Goal: Information Seeking & Learning: Check status

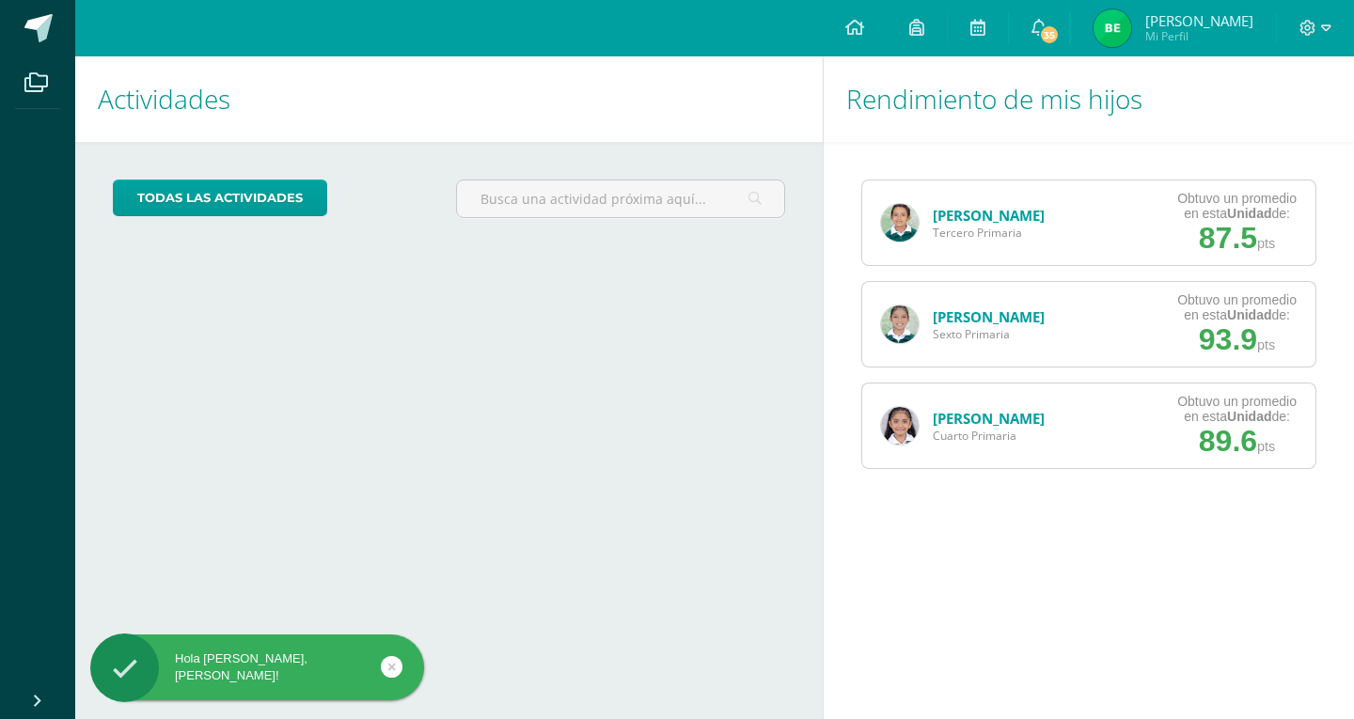
click at [981, 424] on link "[PERSON_NAME]" at bounding box center [989, 418] width 112 height 19
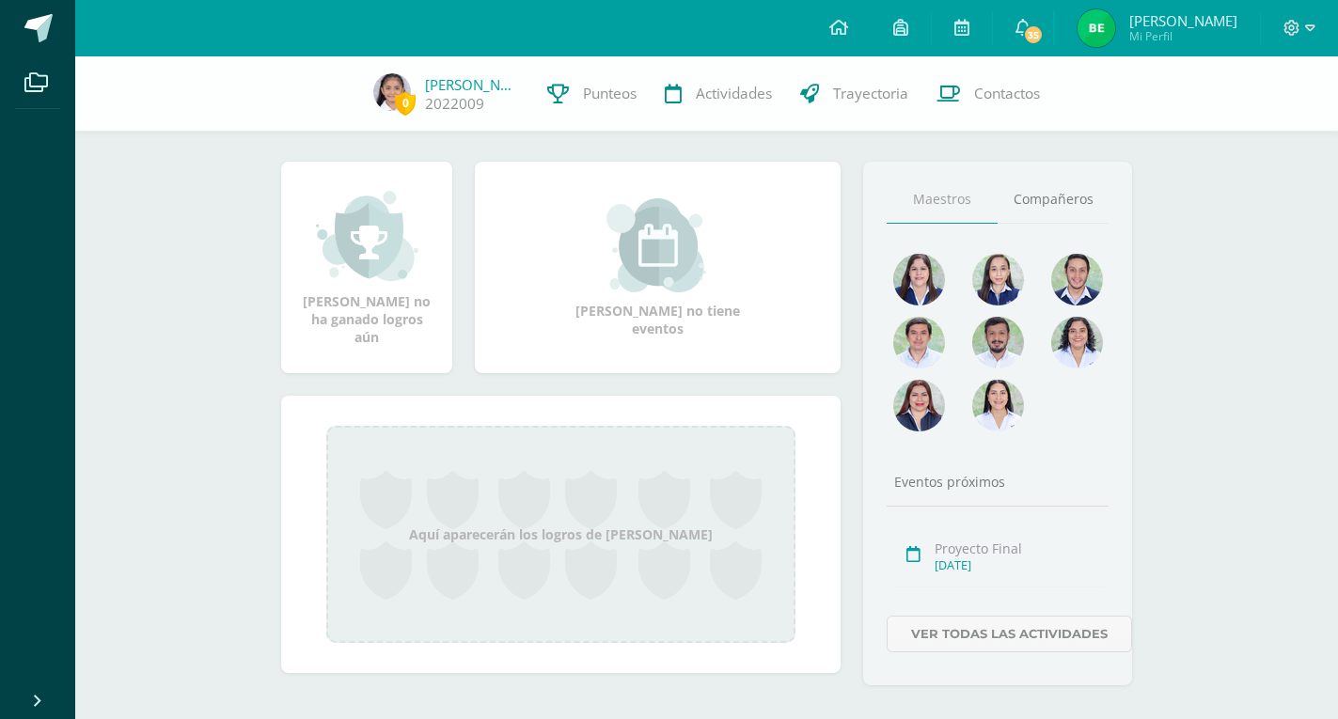
scroll to position [212, 0]
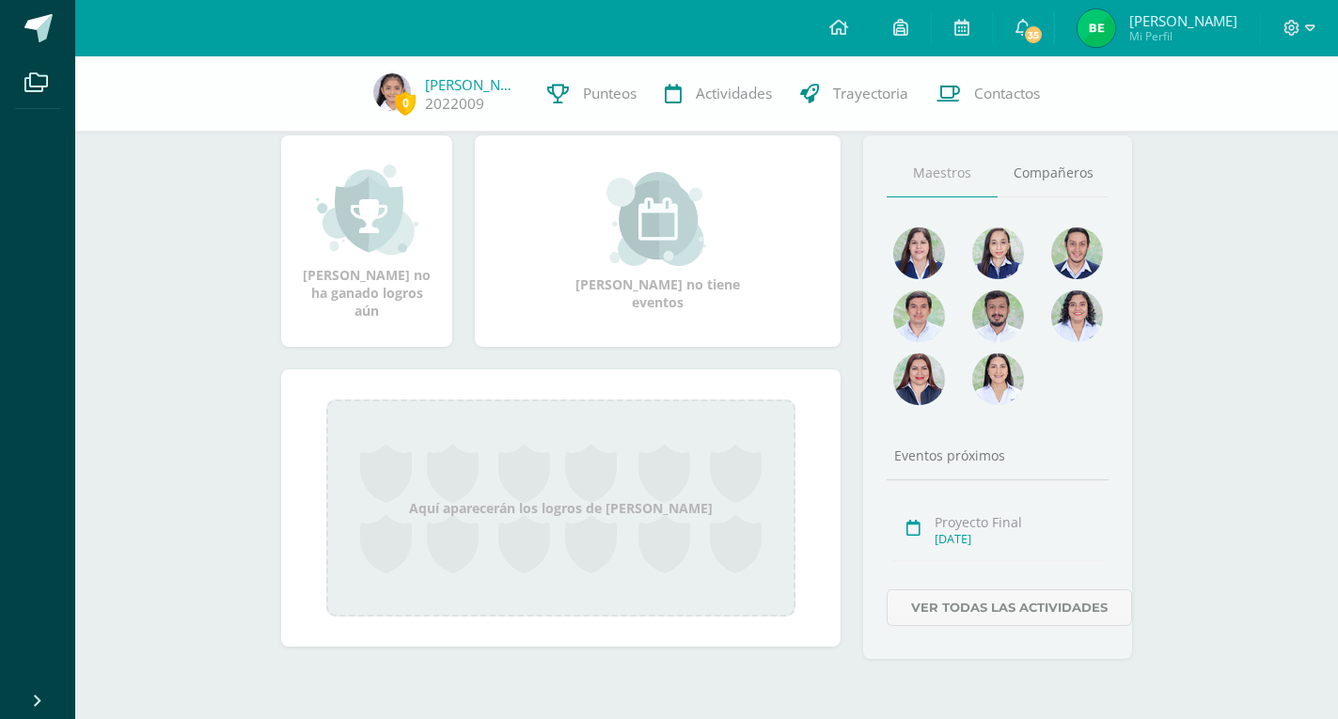
click at [919, 376] on img at bounding box center [919, 380] width 52 height 52
click at [1029, 604] on link "Ver todas las actividades" at bounding box center [1009, 608] width 245 height 37
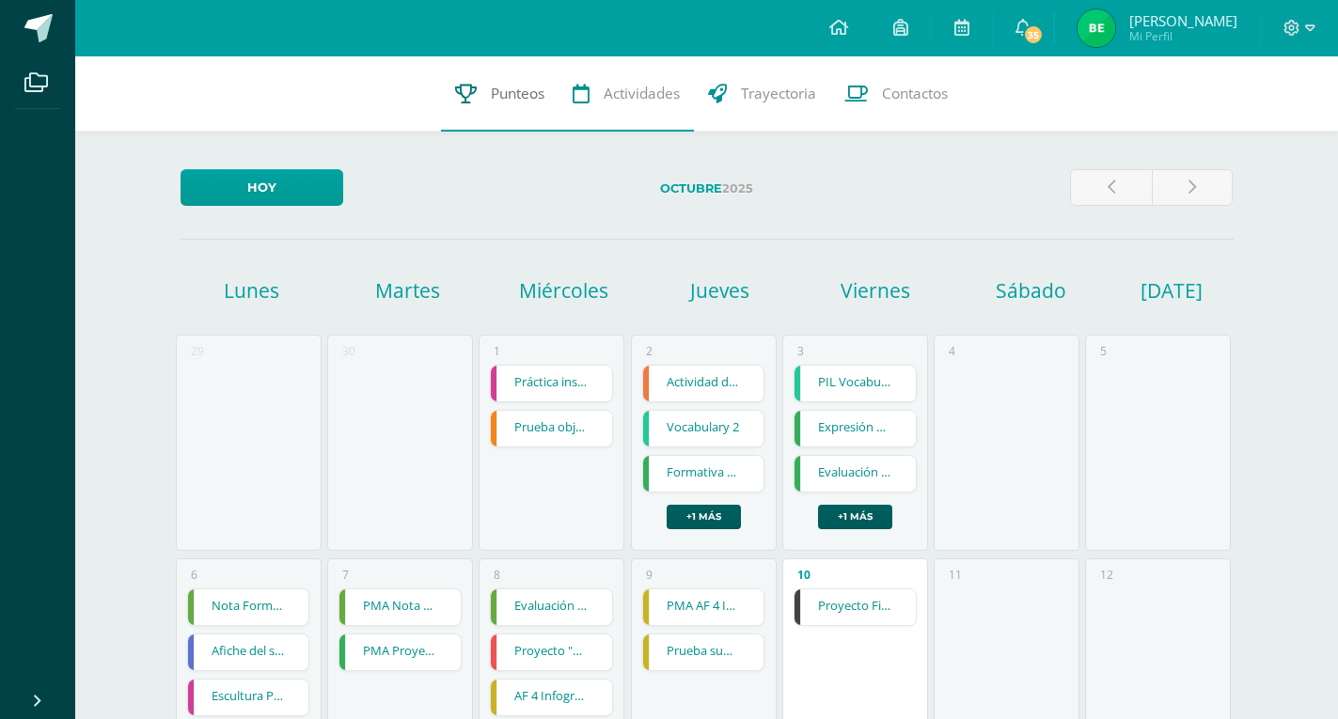
click at [506, 102] on span "Punteos" at bounding box center [518, 94] width 54 height 20
click at [518, 122] on link "Punteos" at bounding box center [500, 93] width 118 height 75
click at [518, 97] on span "Punteos" at bounding box center [518, 94] width 54 height 20
click at [632, 113] on link "Actividades" at bounding box center [625, 93] width 135 height 75
click at [511, 96] on span "Punteos" at bounding box center [518, 94] width 54 height 20
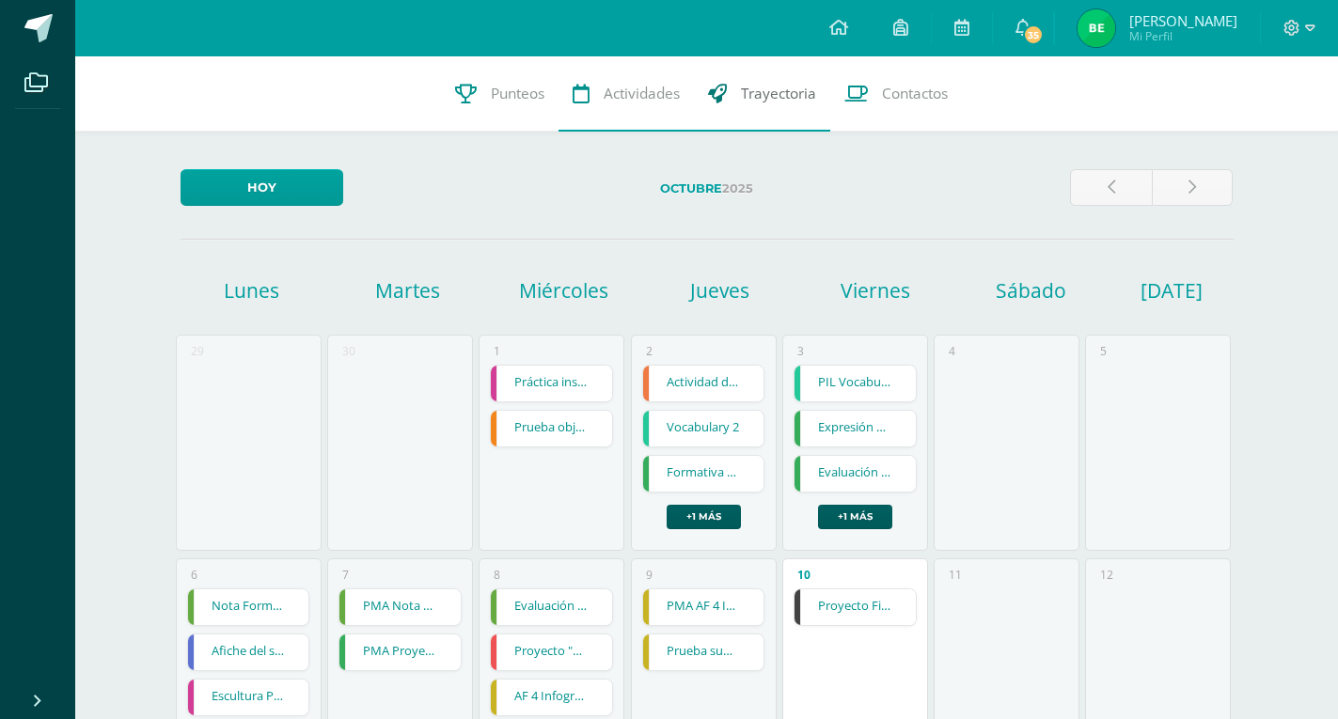
click at [769, 103] on span "Trayectoria" at bounding box center [778, 94] width 75 height 20
click at [495, 109] on link "Punteos" at bounding box center [500, 93] width 118 height 75
click at [501, 108] on link "Punteos" at bounding box center [500, 93] width 118 height 75
click at [23, 42] on link at bounding box center [37, 28] width 75 height 56
click at [36, 33] on span at bounding box center [38, 28] width 28 height 28
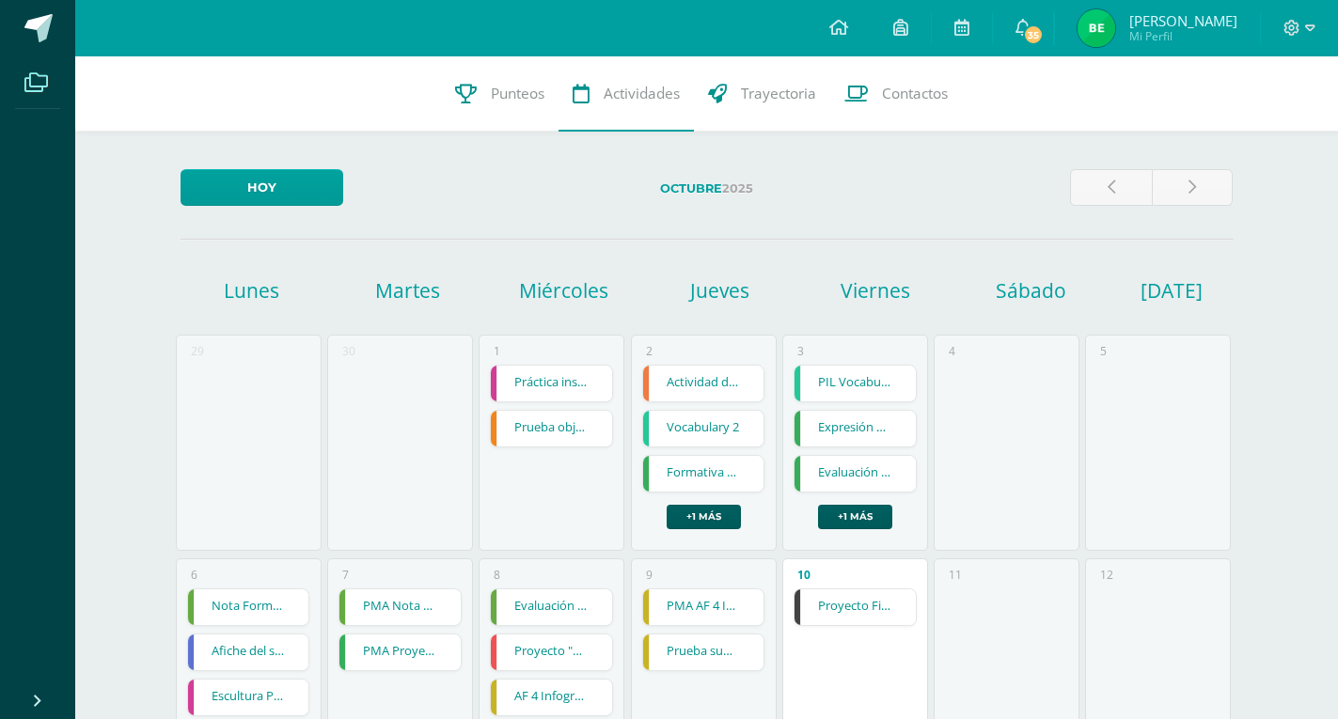
click at [39, 83] on icon at bounding box center [36, 82] width 24 height 19
click at [503, 93] on span "Punteos" at bounding box center [518, 94] width 54 height 20
click at [510, 83] on link "Punteos" at bounding box center [500, 93] width 118 height 75
click at [1198, 192] on link at bounding box center [1193, 187] width 82 height 37
click at [1106, 184] on link at bounding box center [1111, 187] width 82 height 37
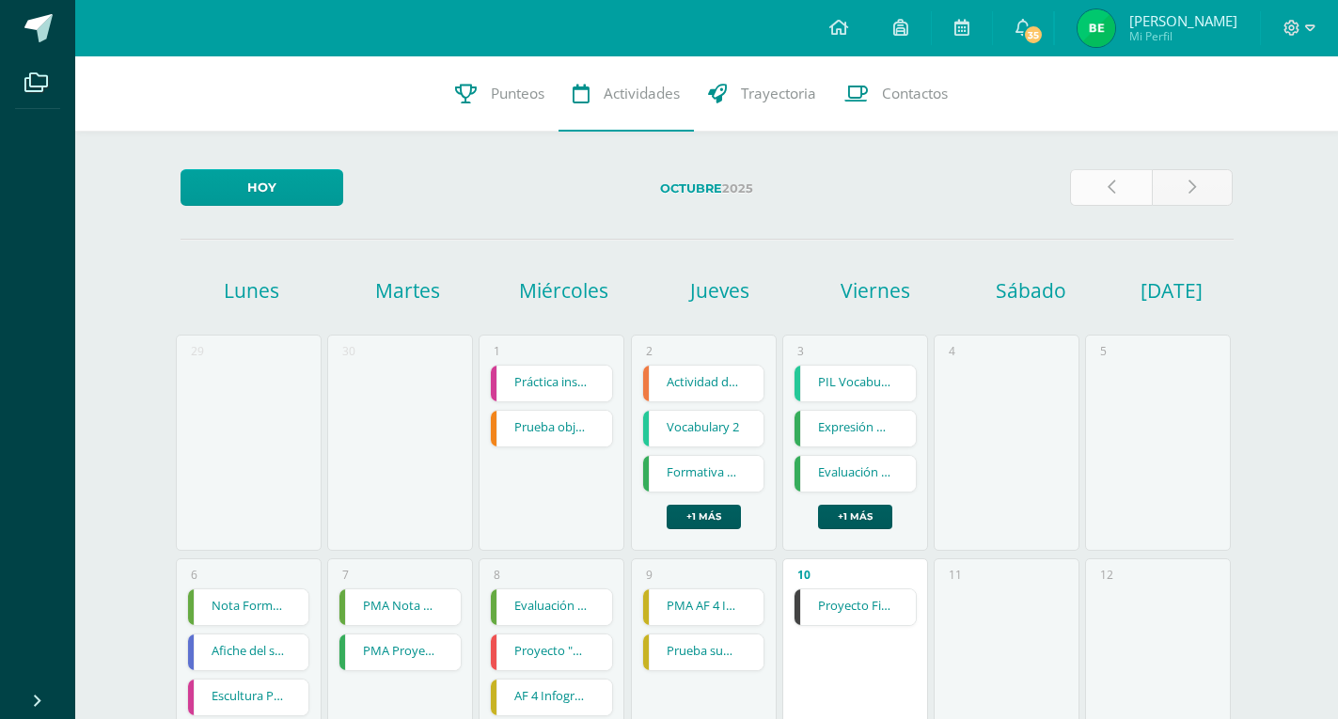
click at [1106, 182] on link at bounding box center [1111, 187] width 82 height 37
click at [1106, 185] on link at bounding box center [1111, 187] width 82 height 37
click at [1117, 187] on link at bounding box center [1111, 187] width 82 height 37
click at [472, 115] on link "Punteos" at bounding box center [500, 93] width 118 height 75
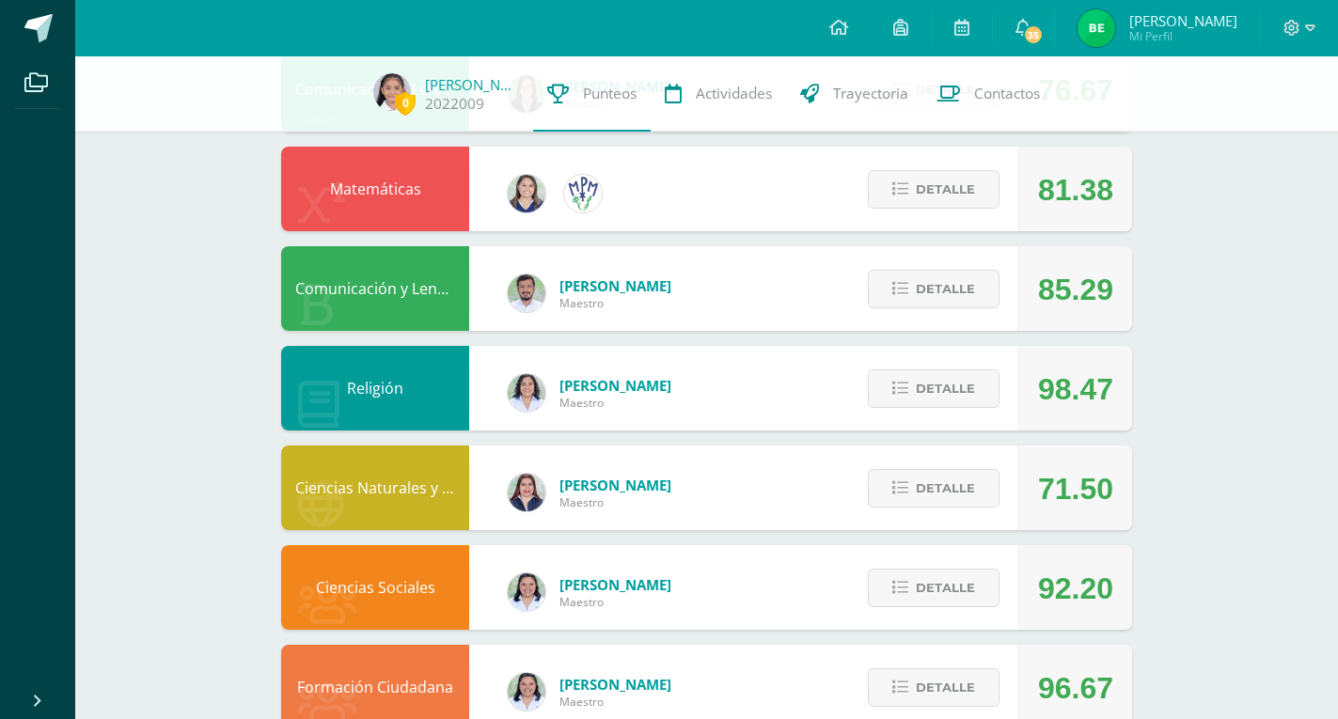
scroll to position [250, 0]
click at [1072, 503] on div "71.50" at bounding box center [1075, 488] width 75 height 85
click at [664, 496] on div "María Palencia Maestro" at bounding box center [589, 491] width 201 height 85
click at [931, 484] on span "Detalle" at bounding box center [945, 487] width 59 height 35
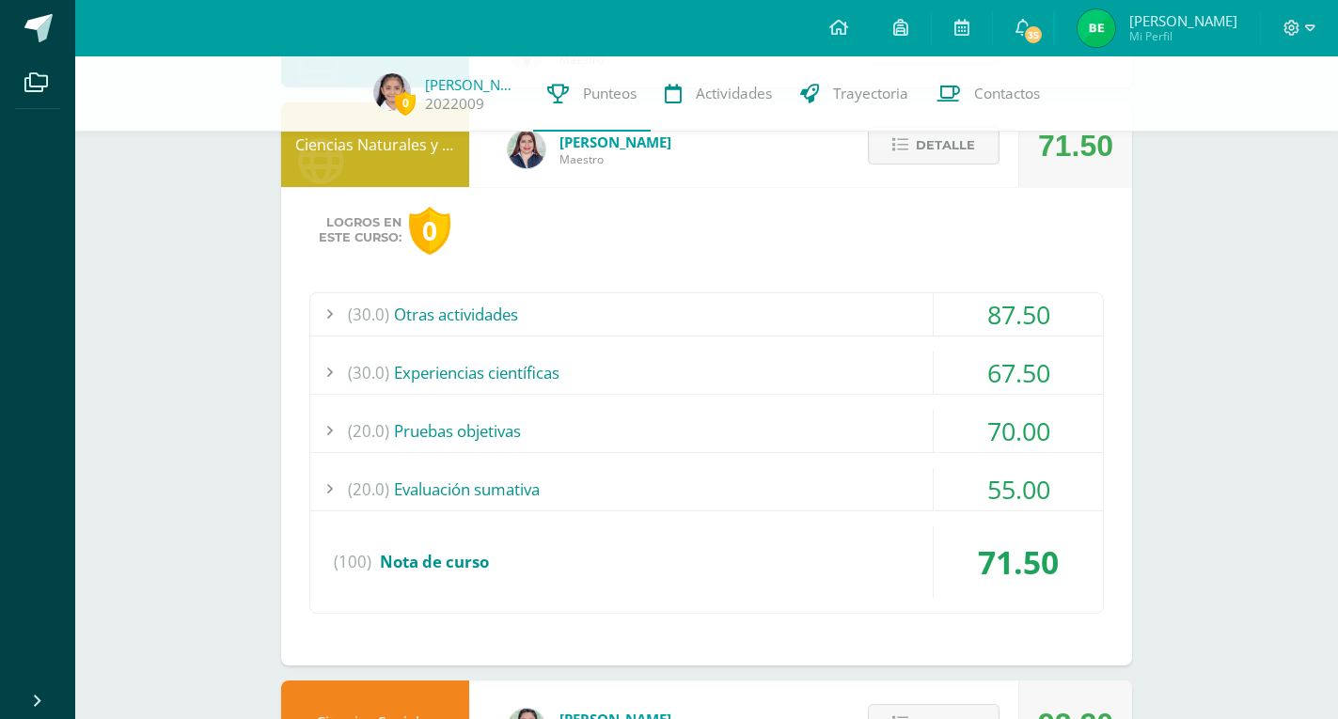
scroll to position [598, 0]
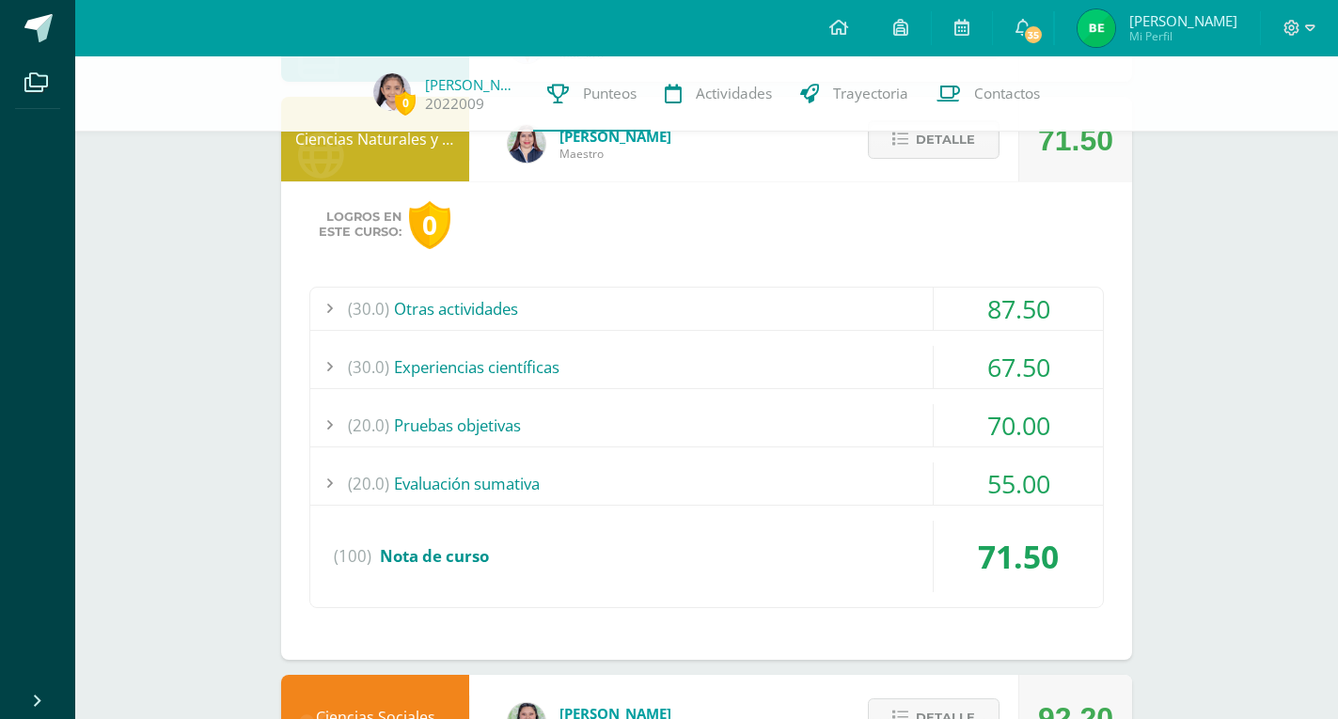
click at [1239, 403] on div "0 Aliz Ubeda 2022009 Punteos Actividades Trayectoria Contactos Pendiente Unidad…" at bounding box center [706, 526] width 1263 height 2136
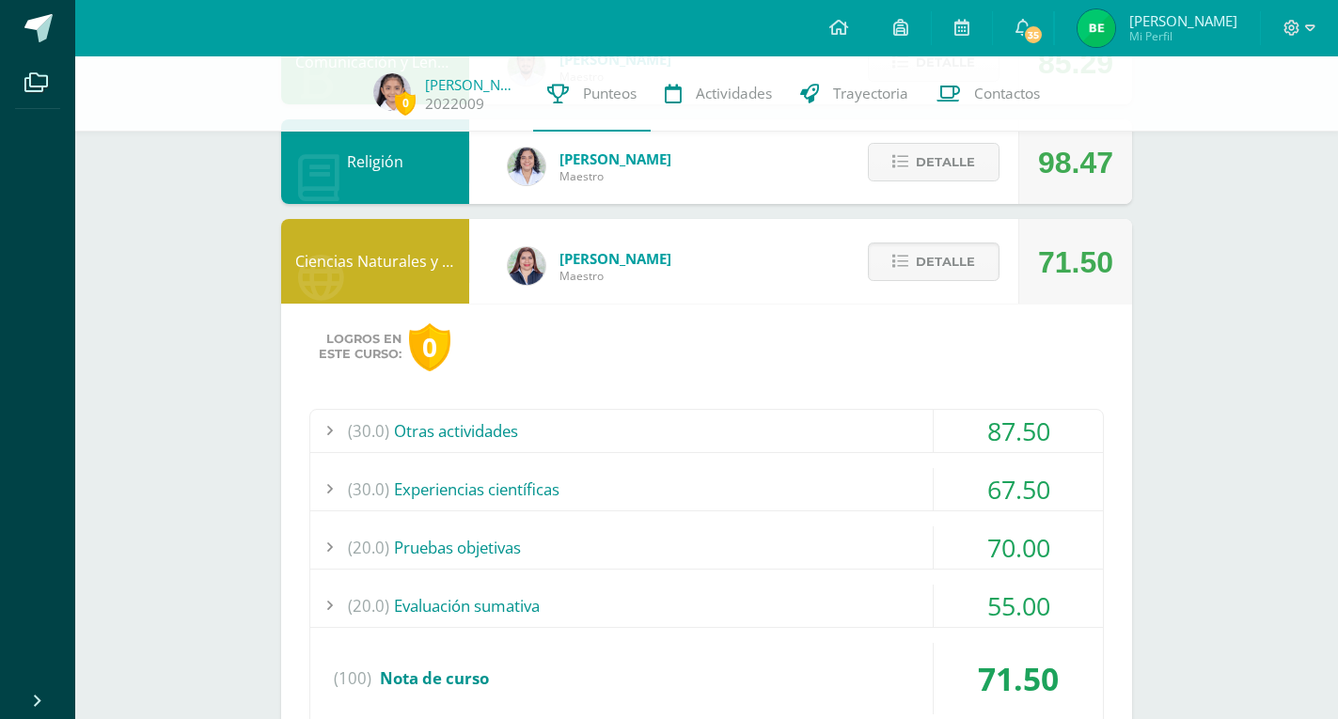
scroll to position [478, 0]
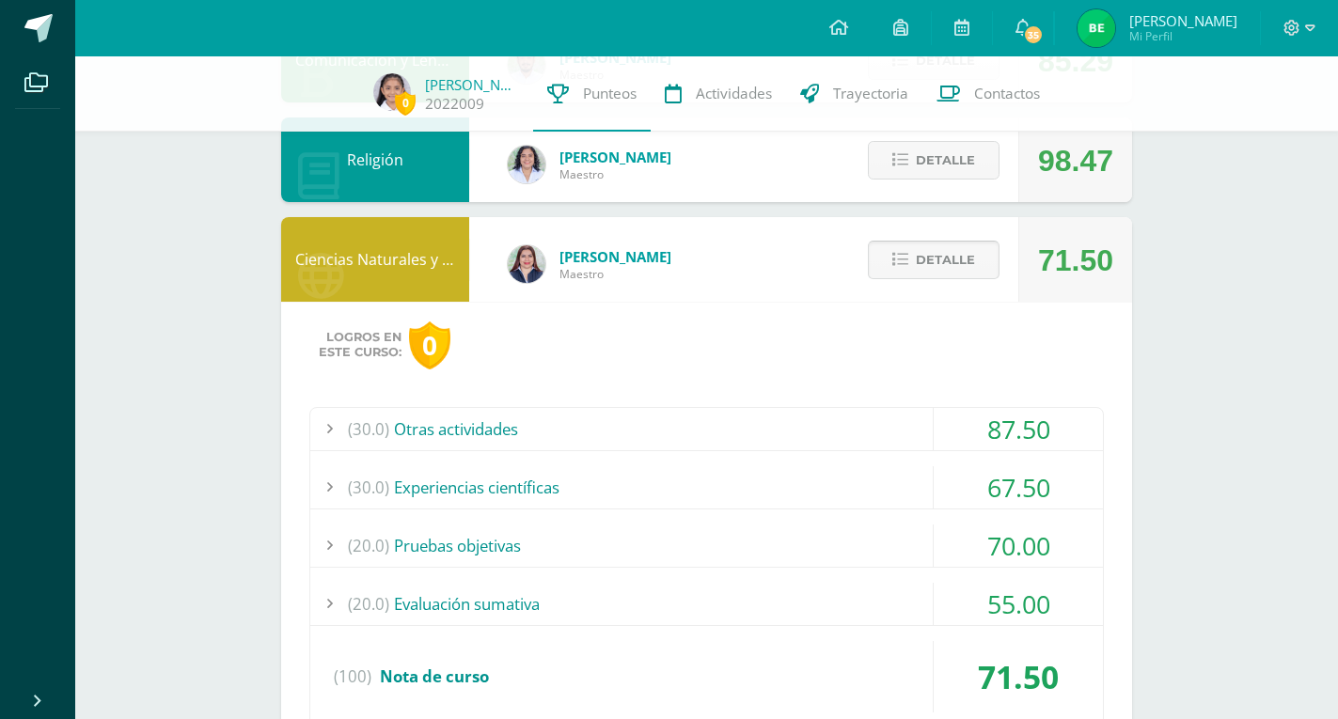
click at [960, 268] on span "Detalle" at bounding box center [945, 260] width 59 height 35
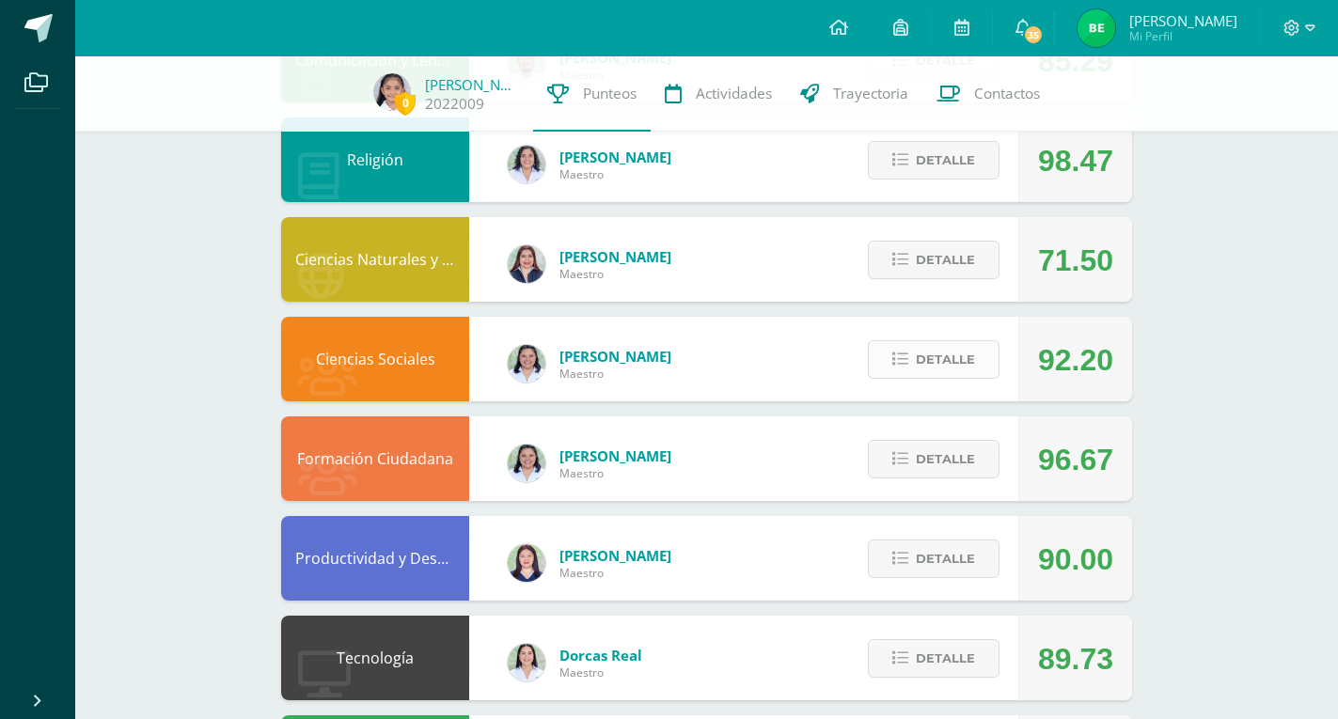
click at [954, 359] on span "Detalle" at bounding box center [945, 359] width 59 height 35
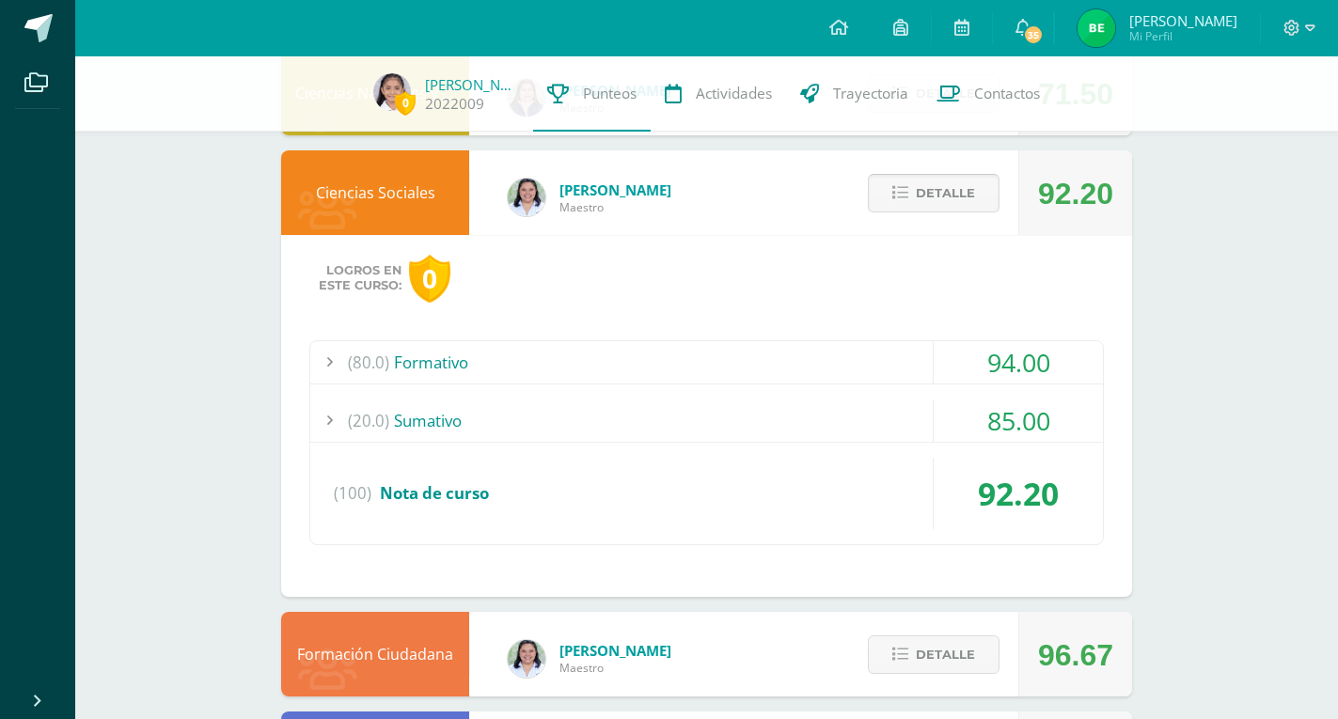
scroll to position [643, 0]
click at [952, 197] on span "Detalle" at bounding box center [945, 194] width 59 height 35
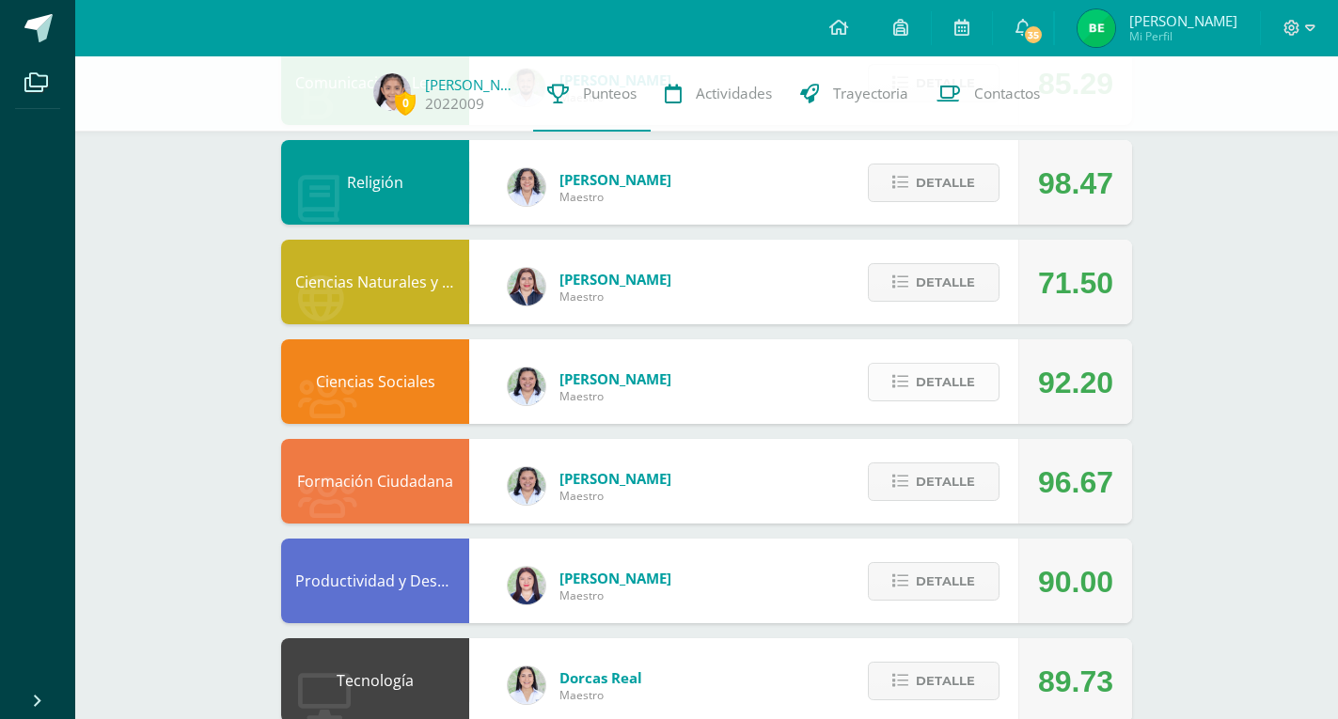
scroll to position [457, 0]
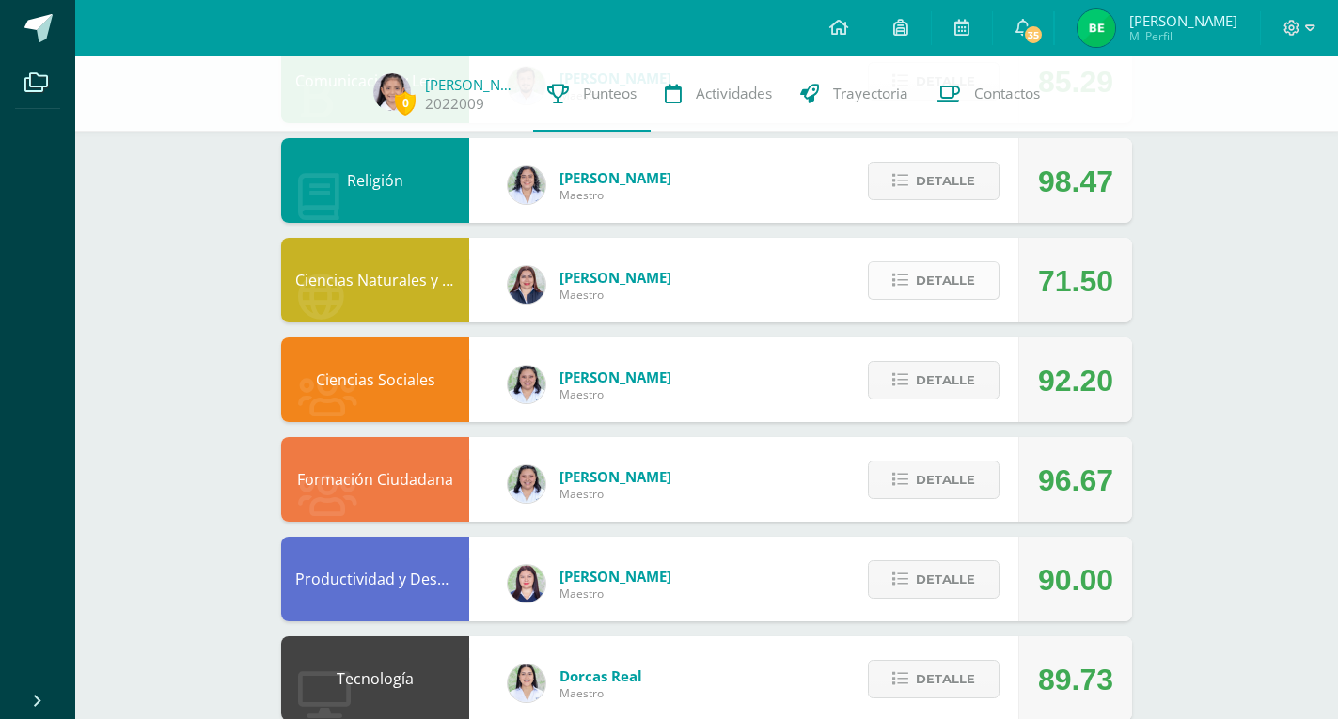
click at [923, 274] on span "Detalle" at bounding box center [945, 280] width 59 height 35
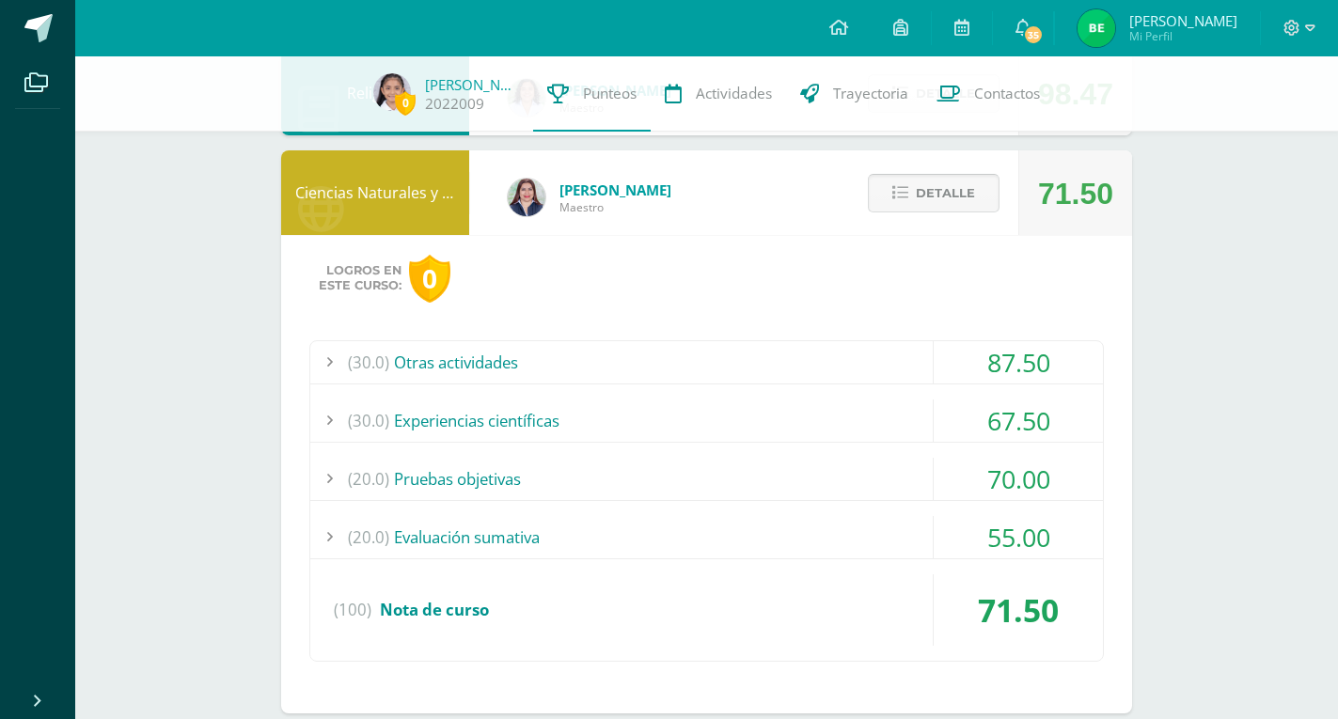
scroll to position [545, 0]
